Goal: Information Seeking & Learning: Learn about a topic

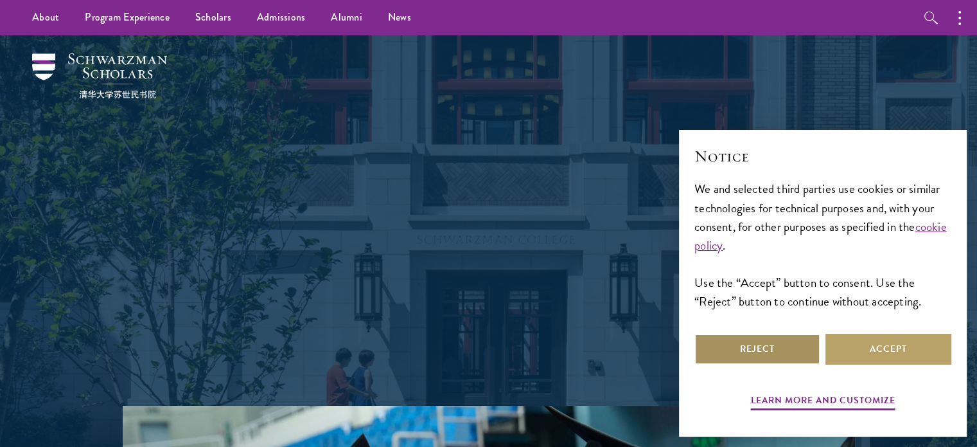
click at [783, 353] on button "Reject" at bounding box center [758, 349] width 126 height 31
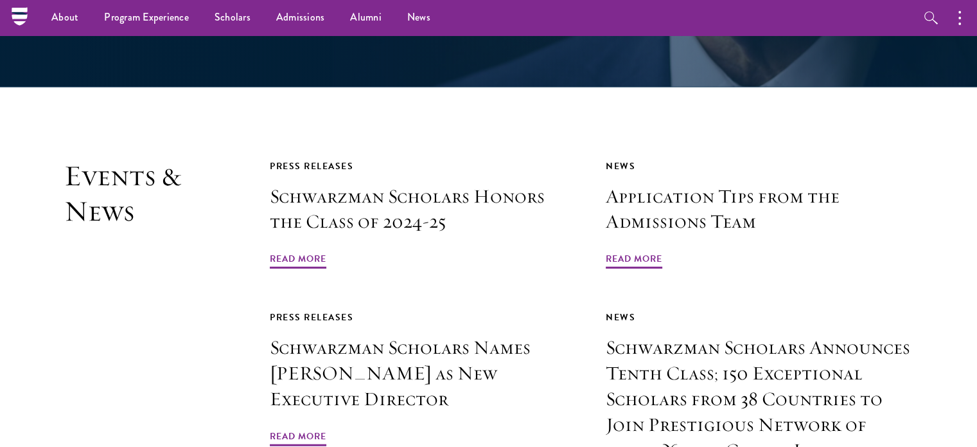
scroll to position [2617, 0]
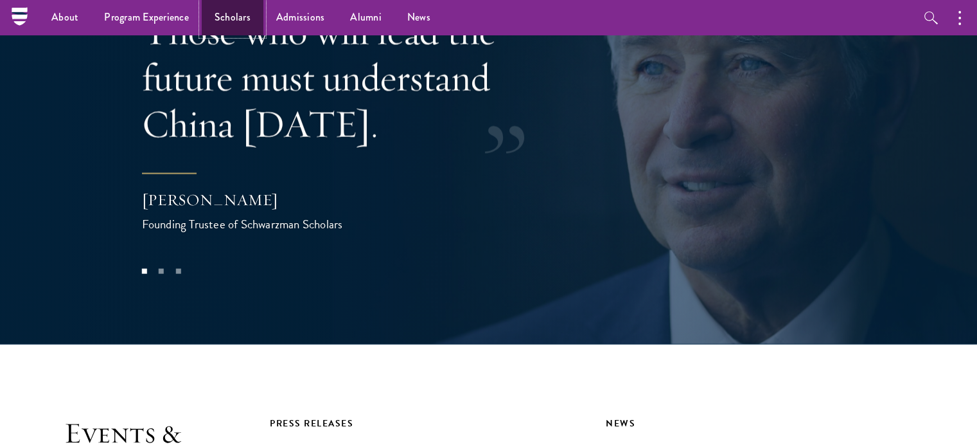
click at [221, 20] on link "Scholars" at bounding box center [233, 17] width 62 height 35
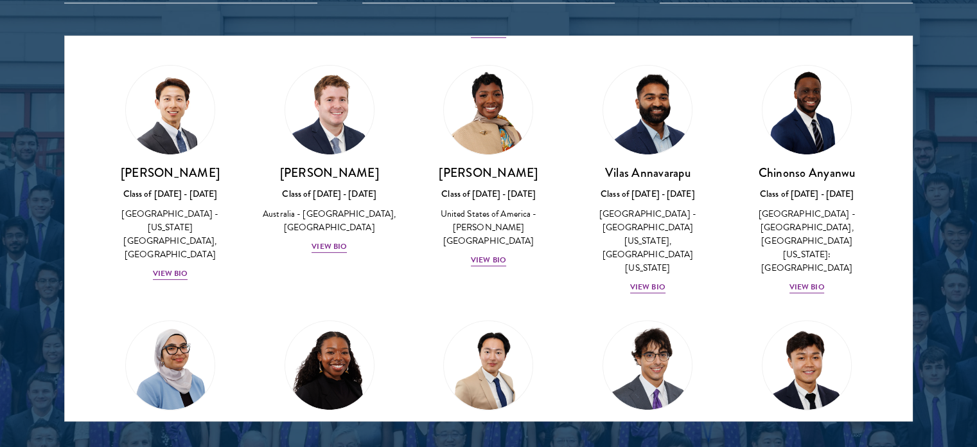
scroll to position [514, 0]
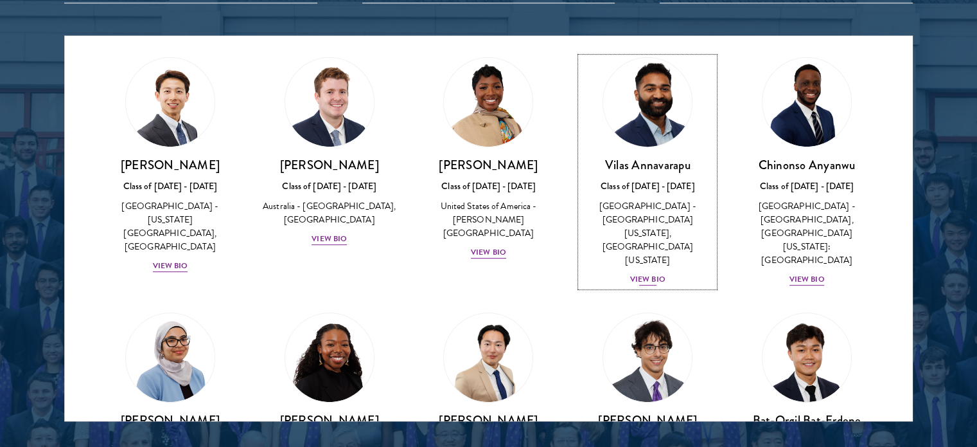
click at [647, 273] on div "View Bio" at bounding box center [647, 279] width 35 height 12
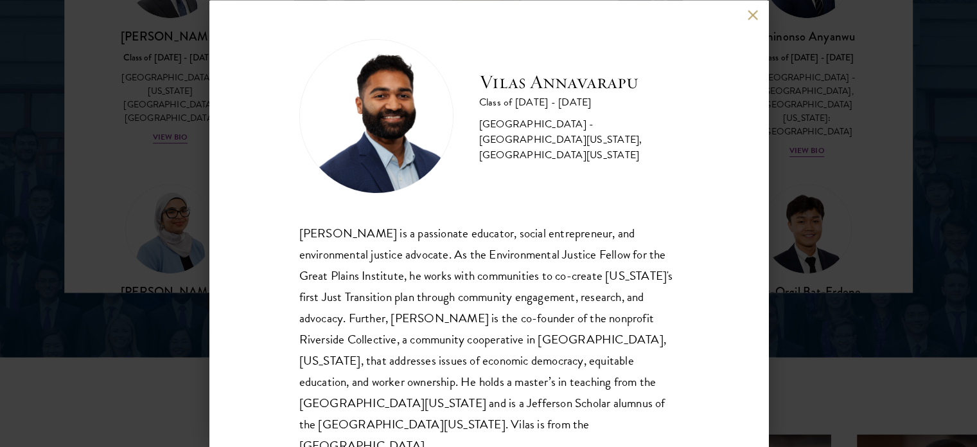
click at [753, 17] on button at bounding box center [753, 15] width 11 height 11
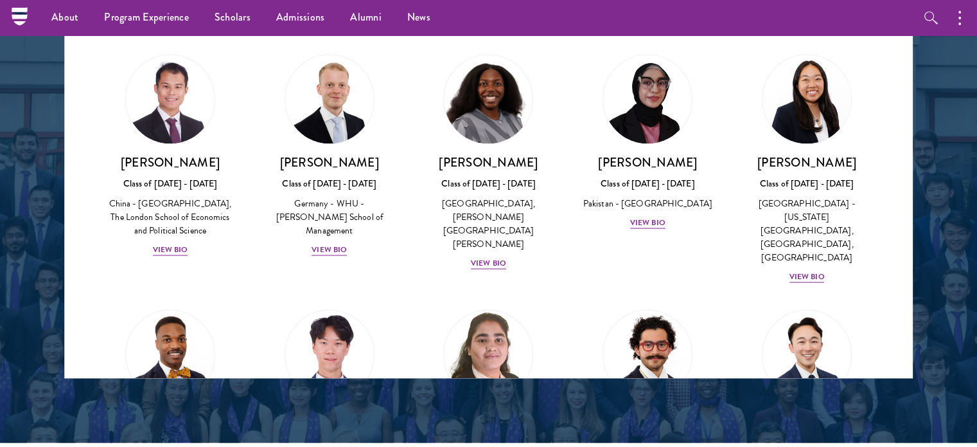
scroll to position [2442, 0]
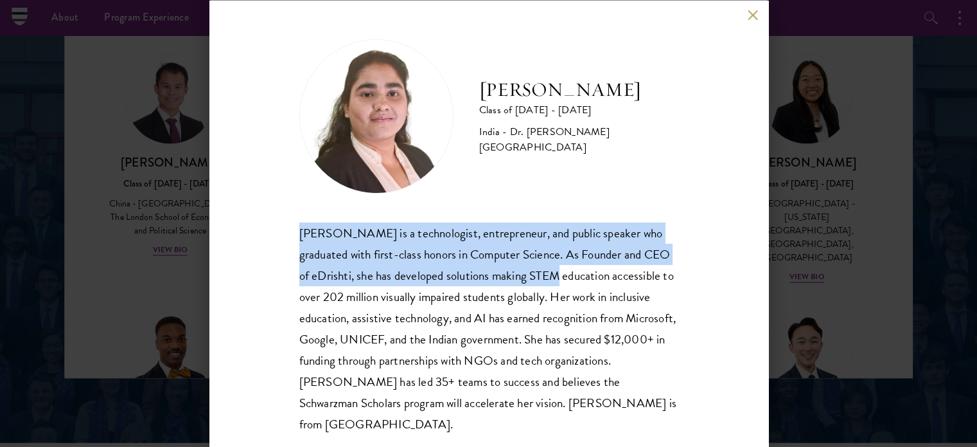
drag, startPoint x: 298, startPoint y: 228, endPoint x: 590, endPoint y: 285, distance: 297.8
click at [590, 285] on div "Ishita Kapoor Class of 2025 - 2026 India - Dr. A P J Abdul Kalam Technical Univ…" at bounding box center [488, 223] width 559 height 447
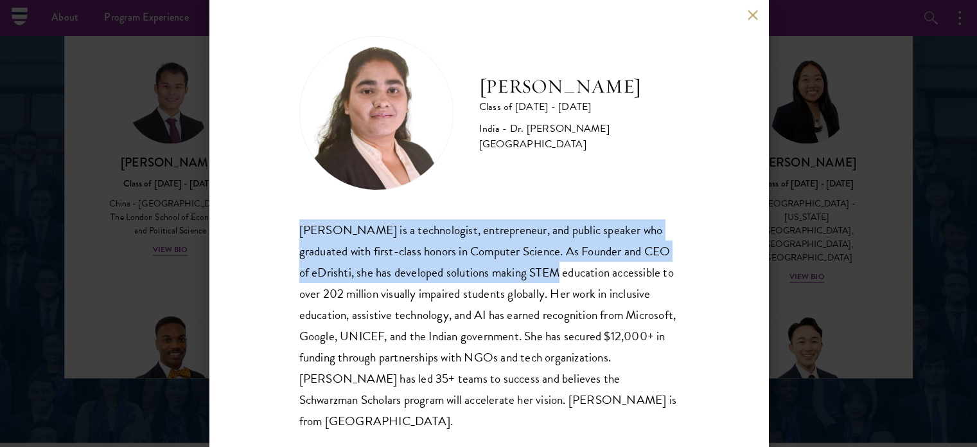
scroll to position [4, 0]
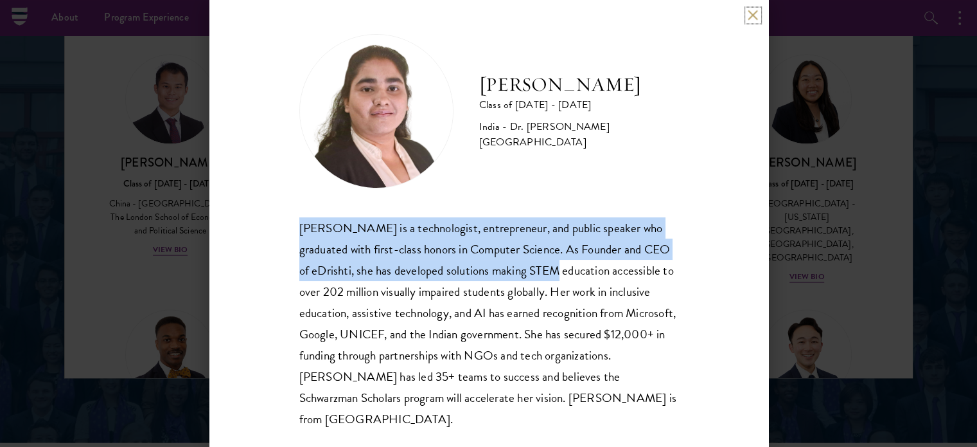
click at [758, 10] on button at bounding box center [753, 15] width 11 height 11
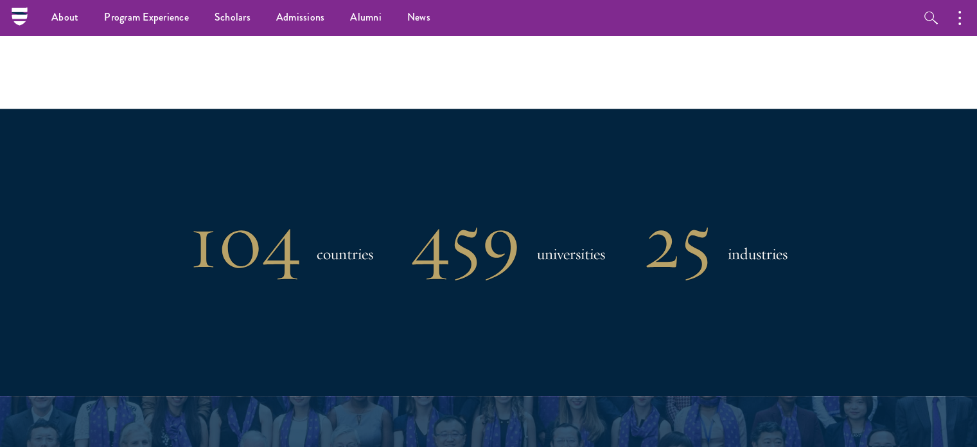
scroll to position [878, 0]
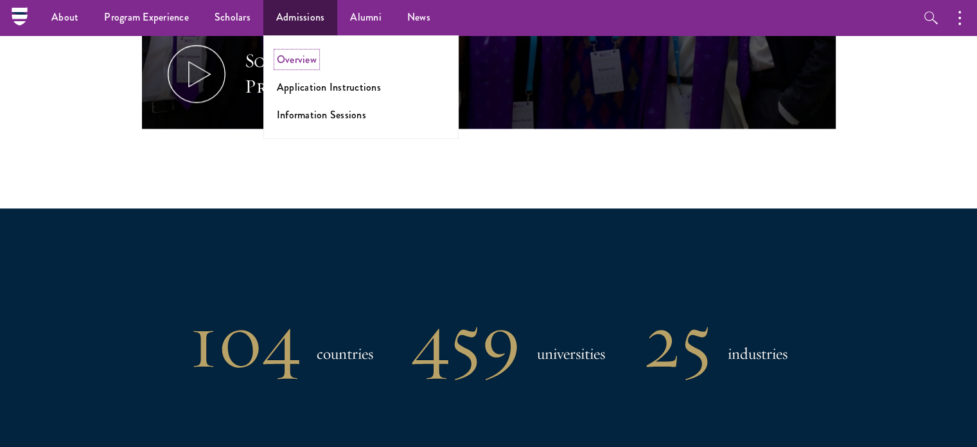
click at [294, 61] on link "Overview" at bounding box center [297, 59] width 40 height 15
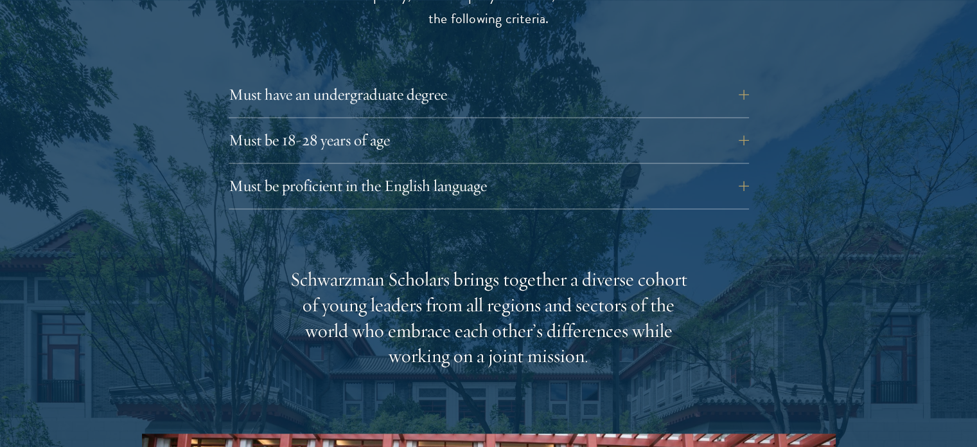
scroll to position [1799, 0]
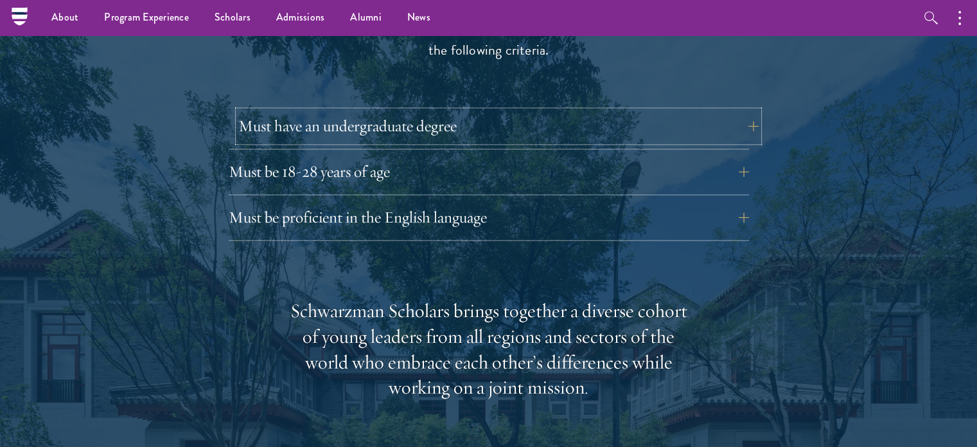
click at [743, 111] on button "Must have an undergraduate degree" at bounding box center [498, 126] width 521 height 31
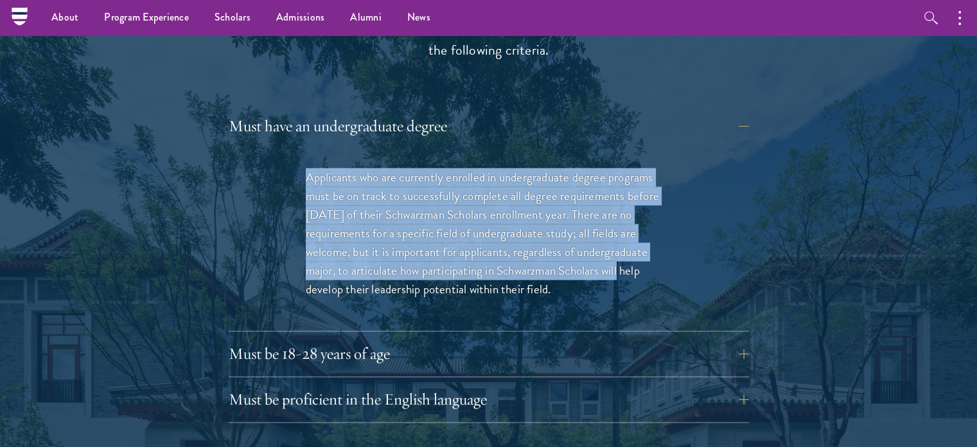
drag, startPoint x: 316, startPoint y: 148, endPoint x: 617, endPoint y: 253, distance: 318.9
click at [617, 253] on p "Applicants who are currently enrolled in undergraduate degree programs must be …" at bounding box center [489, 233] width 366 height 130
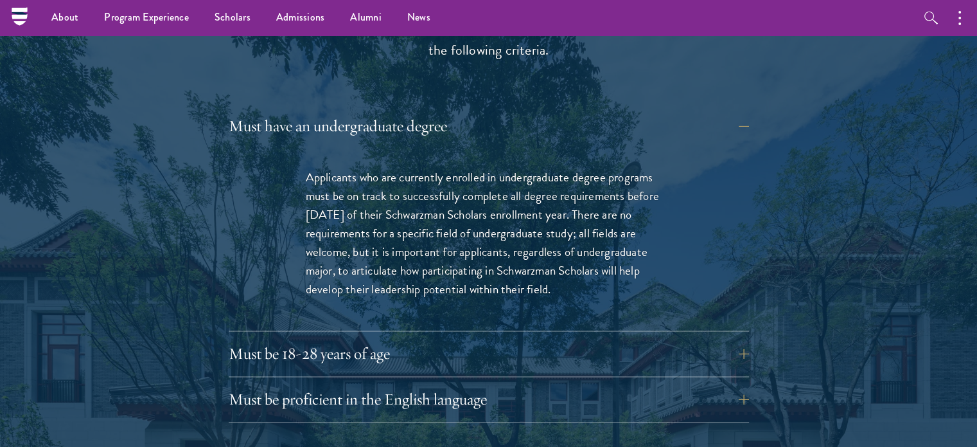
click at [442, 296] on div "Applicants who are currently enrolled in undergraduate degree programs must be …" at bounding box center [488, 239] width 443 height 182
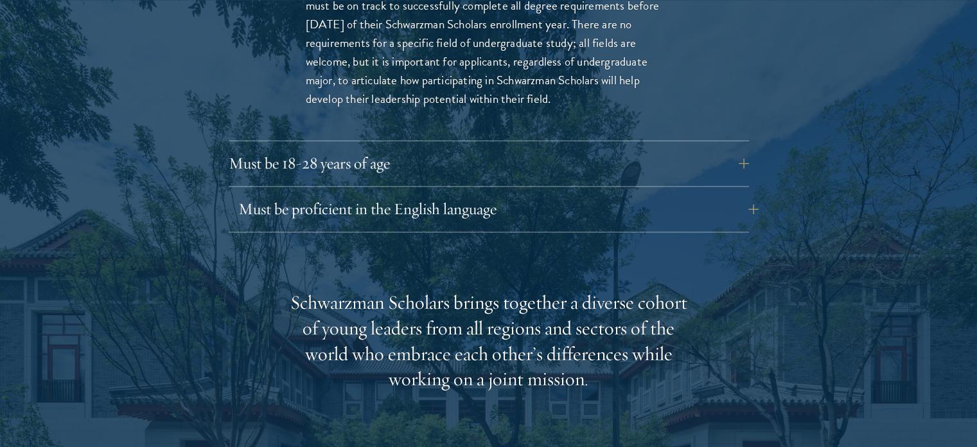
scroll to position [1992, 0]
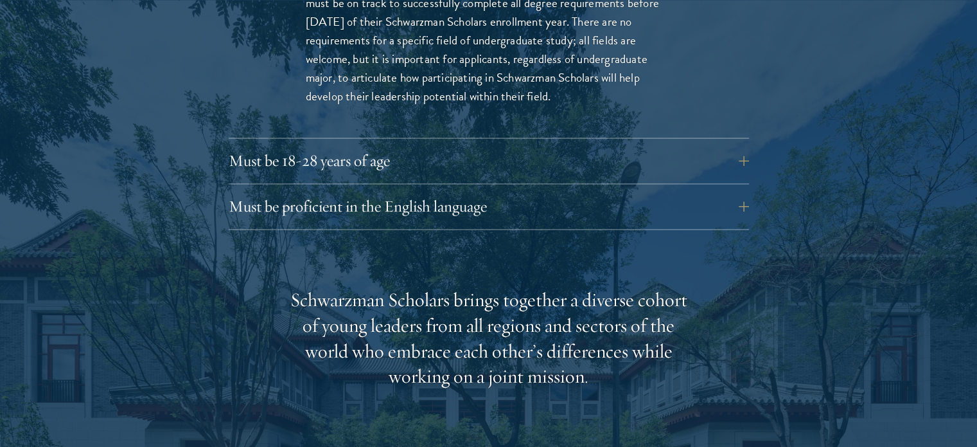
click at [583, 161] on div "Must have an undergraduate degree Applicants who are currently enrolled in unde…" at bounding box center [489, 74] width 521 height 312
click at [747, 191] on button "Must be proficient in the English language" at bounding box center [498, 206] width 521 height 31
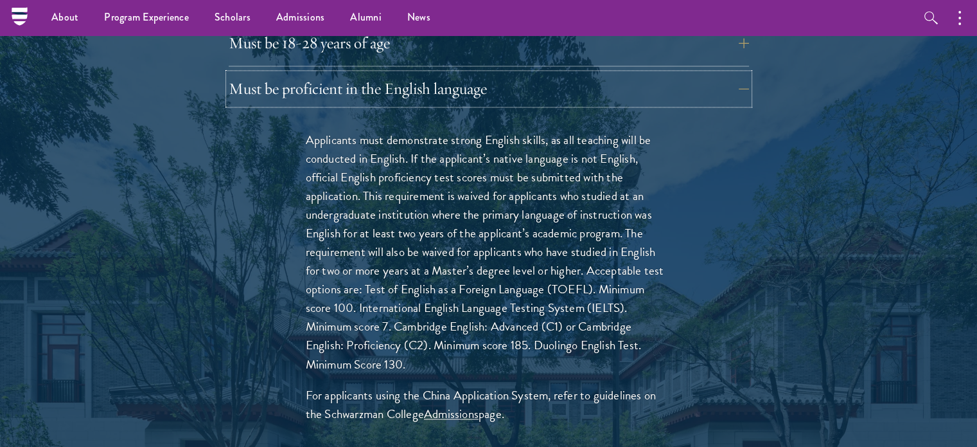
scroll to position [1928, 0]
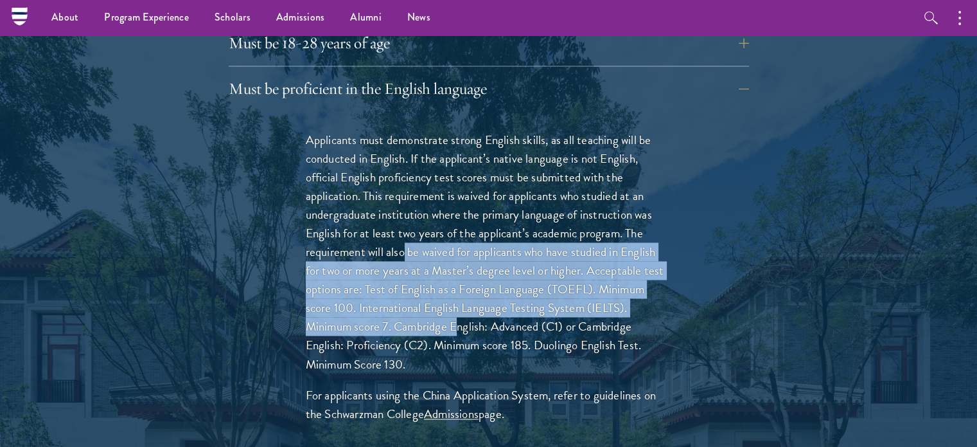
drag, startPoint x: 406, startPoint y: 224, endPoint x: 459, endPoint y: 298, distance: 91.3
click at [459, 298] on p "Applicants must demonstrate strong English skills, as all teaching will be cond…" at bounding box center [489, 251] width 366 height 243
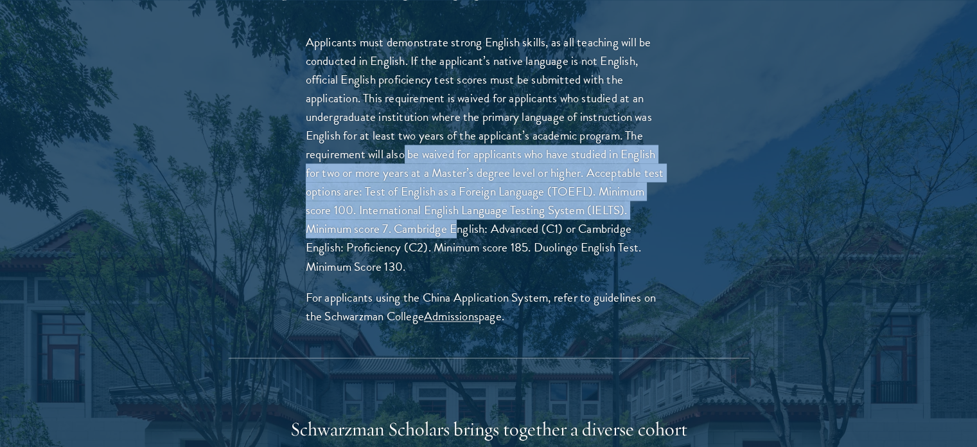
scroll to position [2056, 0]
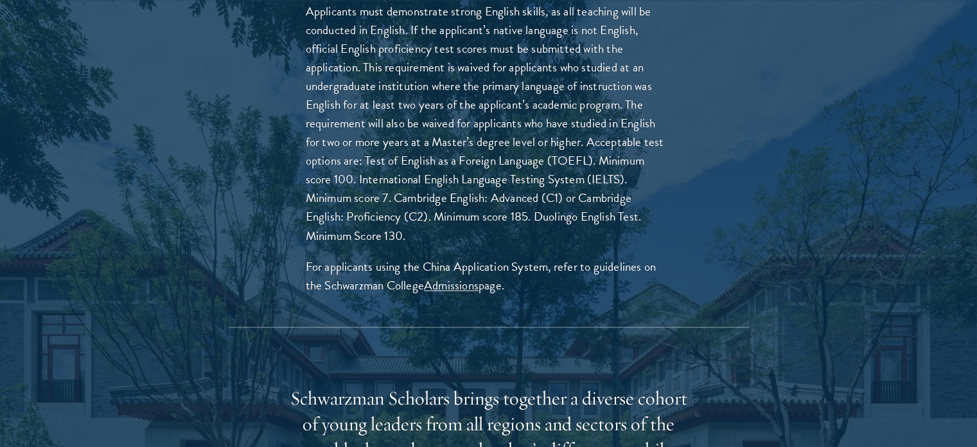
click at [470, 294] on div "Applicants must demonstrate strong English skills, as all teaching will be cond…" at bounding box center [488, 155] width 443 height 344
click at [450, 276] on link "Admissions" at bounding box center [451, 285] width 55 height 19
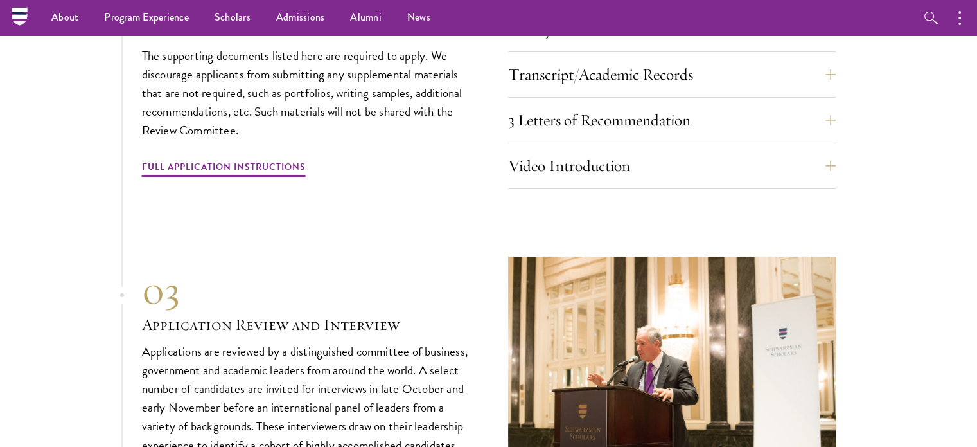
scroll to position [4370, 0]
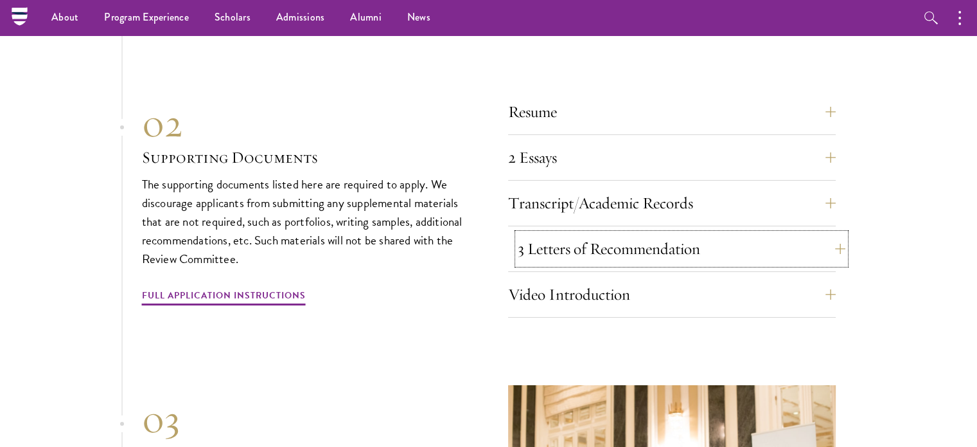
click at [822, 233] on button "3 Letters of Recommendation" at bounding box center [682, 248] width 328 height 31
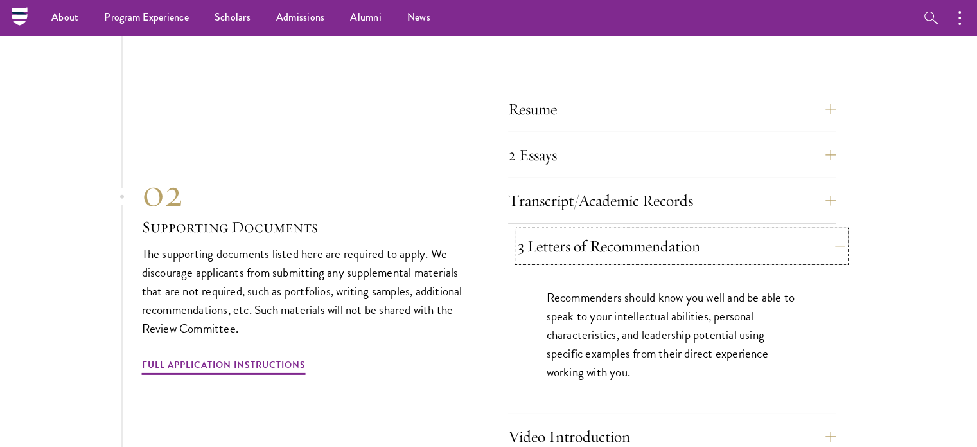
scroll to position [4025, 0]
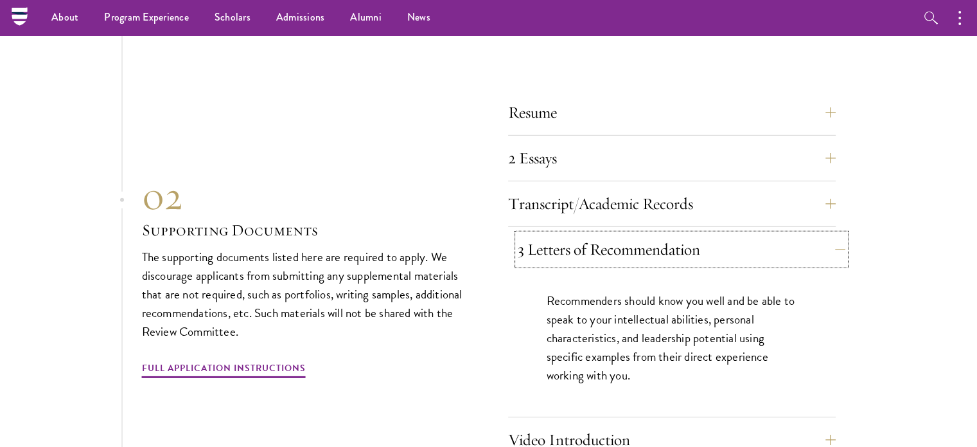
click at [822, 234] on button "3 Letters of Recommendation" at bounding box center [682, 249] width 328 height 31
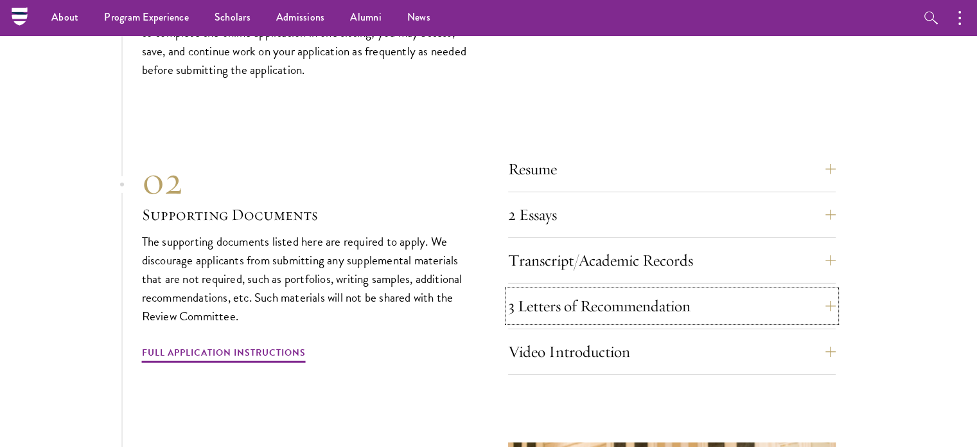
scroll to position [3897, 0]
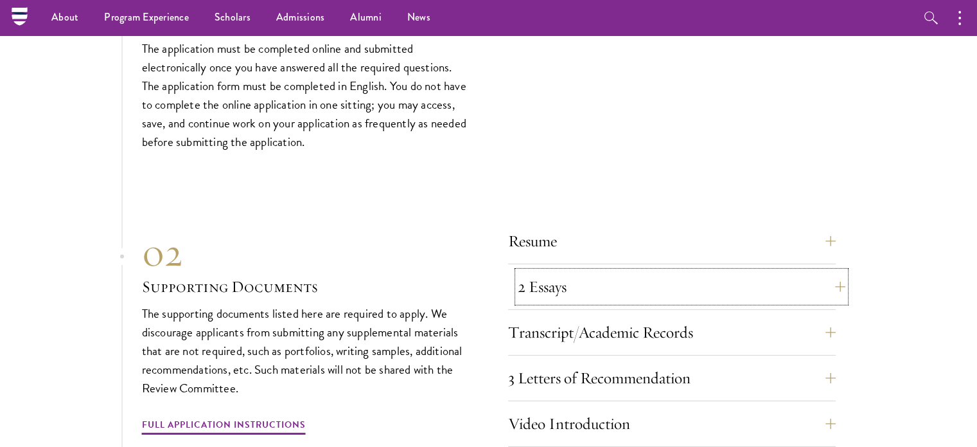
click at [797, 271] on button "2 Essays" at bounding box center [682, 286] width 328 height 31
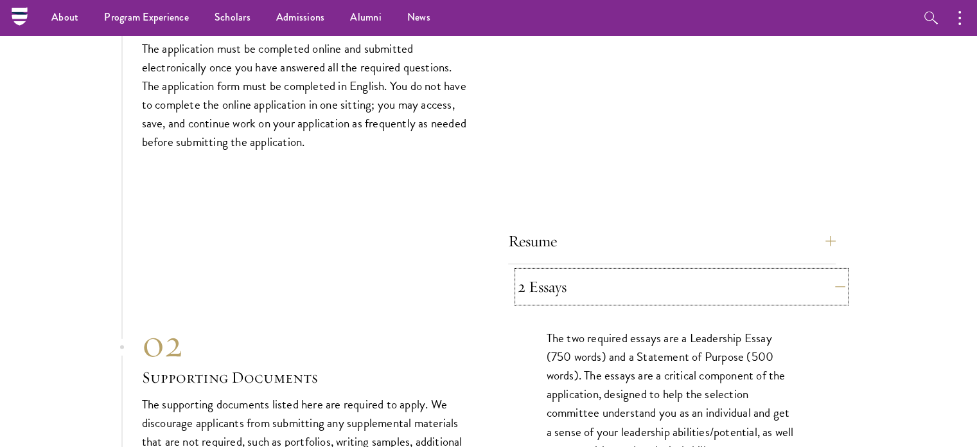
click at [794, 271] on button "2 Essays" at bounding box center [682, 286] width 328 height 31
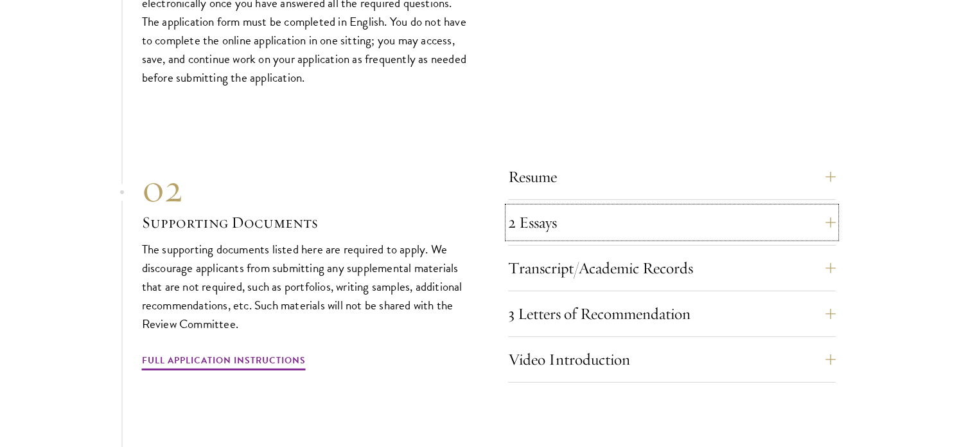
scroll to position [4025, 0]
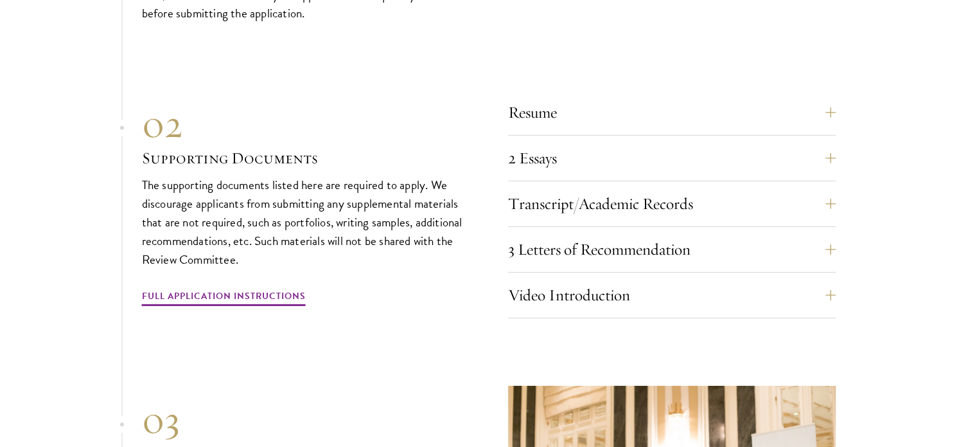
click at [733, 294] on div "01 Online Application 01 Online Application The application must be completed o…" at bounding box center [489, 234] width 694 height 796
click at [805, 280] on button "Video Introduction" at bounding box center [682, 295] width 328 height 31
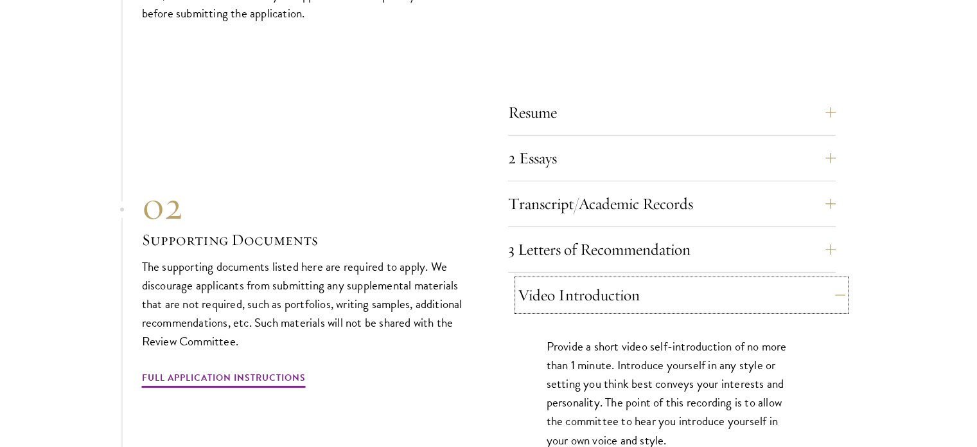
click at [796, 280] on button "Video Introduction" at bounding box center [682, 295] width 328 height 31
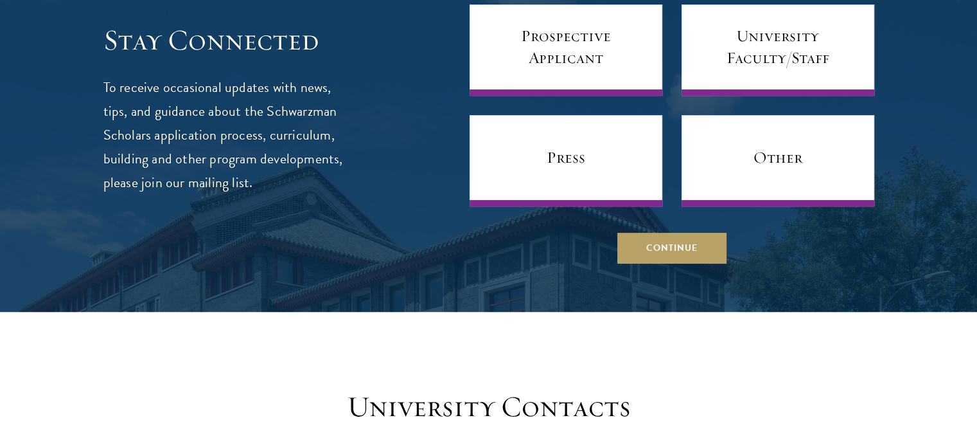
scroll to position [5182, 0]
